Goal: Use online tool/utility: Utilize a website feature to perform a specific function

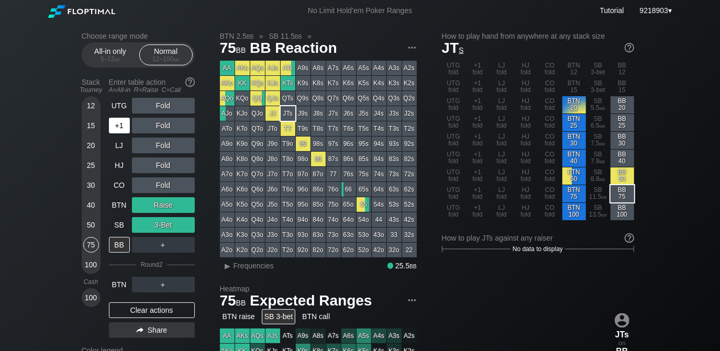
click at [122, 119] on div "+1" at bounding box center [119, 126] width 21 height 16
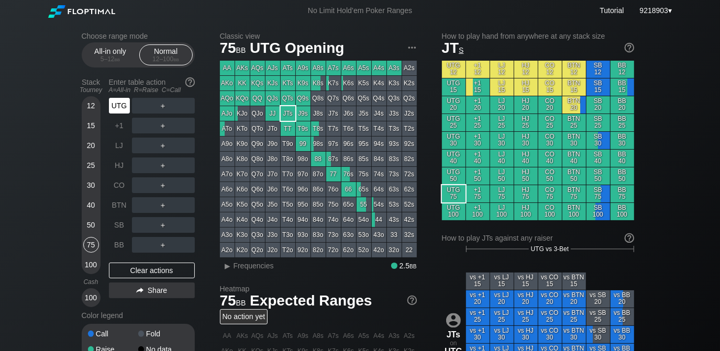
click at [119, 107] on div "UTG" at bounding box center [119, 106] width 21 height 16
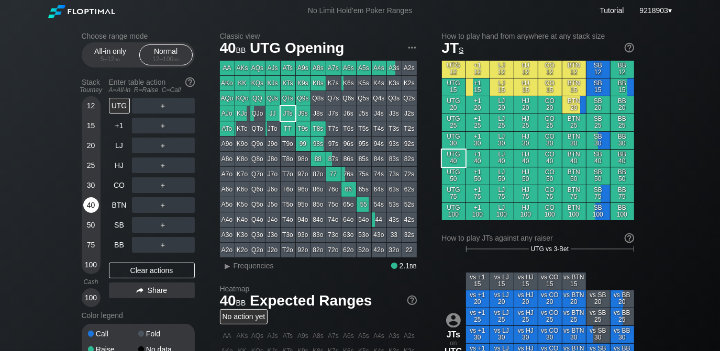
click at [89, 205] on div "40" at bounding box center [91, 205] width 16 height 16
click at [39, 214] on div "Choose range mode All-in only 5 – 12 bb Normal 12 – 100 bb Stack Tourney Enter …" at bounding box center [360, 355] width 720 height 668
click at [163, 108] on div "＋" at bounding box center [163, 106] width 63 height 16
click at [164, 108] on div "R ✕" at bounding box center [163, 106] width 20 height 16
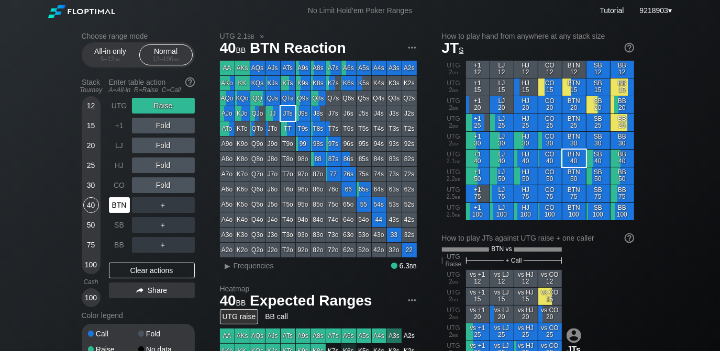
click at [124, 207] on div "BTN" at bounding box center [119, 205] width 21 height 16
click at [170, 208] on div "R ✕" at bounding box center [163, 205] width 20 height 16
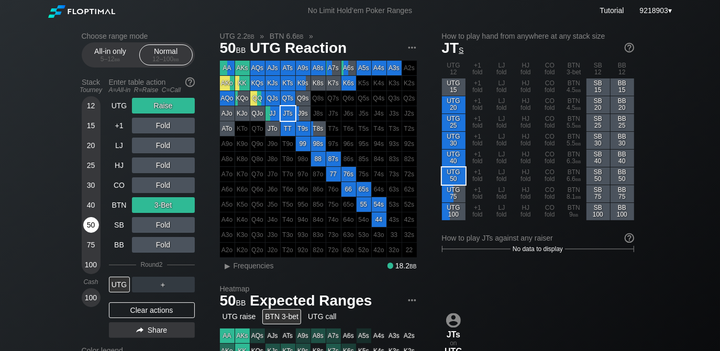
click at [93, 227] on div "50" at bounding box center [91, 225] width 16 height 16
click at [77, 217] on div "Choose range mode All-in only 5 – 12 bb Normal 12 – 100 bb Stack Tourney Enter …" at bounding box center [360, 355] width 574 height 668
